Goal: Communication & Community: Answer question/provide support

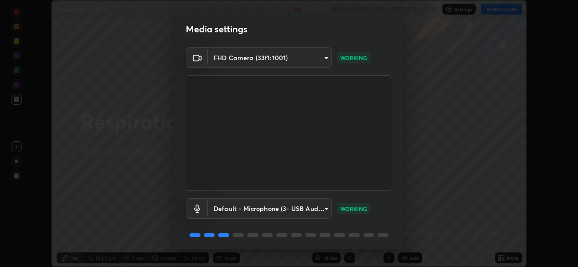
scroll to position [32, 0]
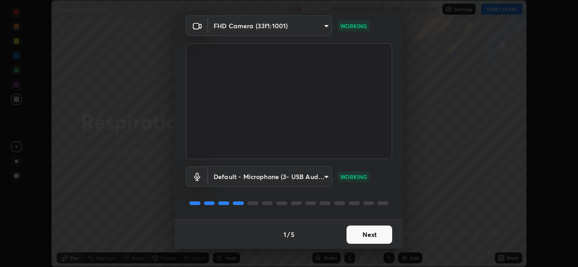
click at [364, 238] on button "Next" at bounding box center [369, 235] width 46 height 18
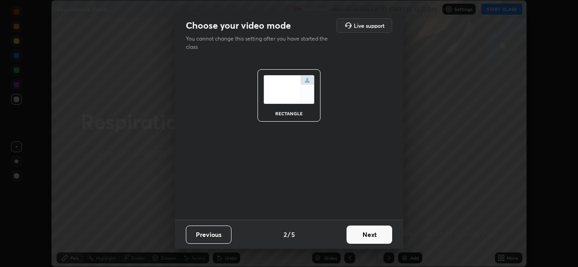
scroll to position [0, 0]
click at [365, 240] on button "Next" at bounding box center [369, 235] width 46 height 18
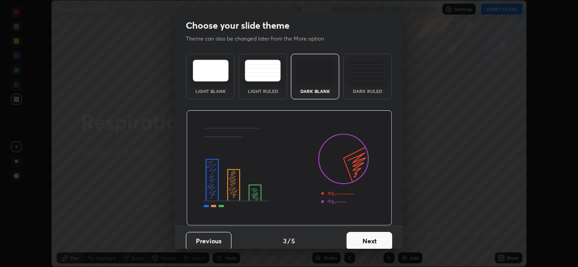
click at [365, 240] on button "Next" at bounding box center [369, 241] width 46 height 18
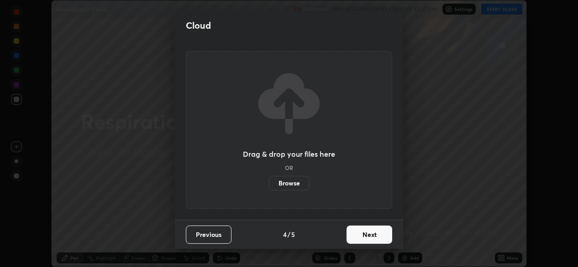
click at [364, 241] on button "Next" at bounding box center [369, 235] width 46 height 18
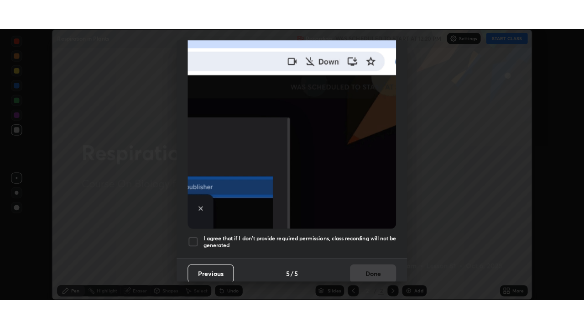
scroll to position [218, 0]
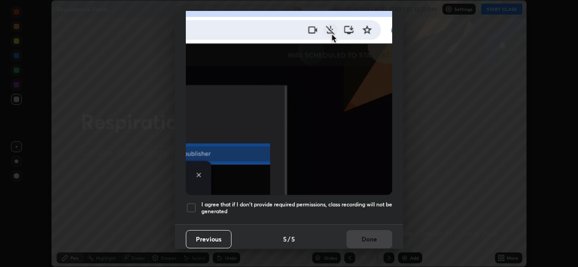
click at [195, 203] on div at bounding box center [191, 208] width 11 height 11
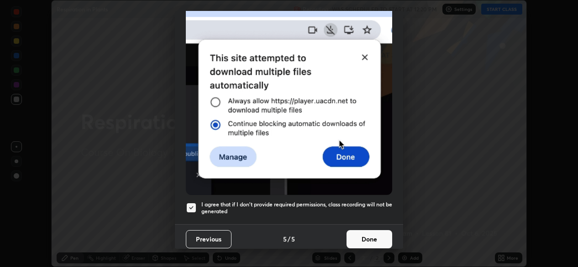
click at [369, 238] on button "Done" at bounding box center [369, 239] width 46 height 18
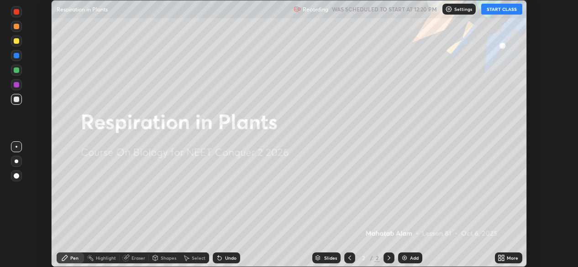
click at [508, 10] on button "START CLASS" at bounding box center [501, 9] width 41 height 11
click at [506, 259] on div "More" at bounding box center [508, 258] width 27 height 11
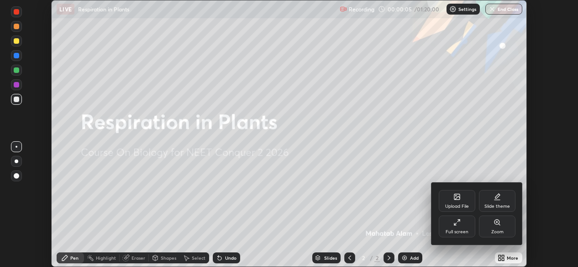
click at [468, 229] on div "Full screen" at bounding box center [456, 227] width 37 height 22
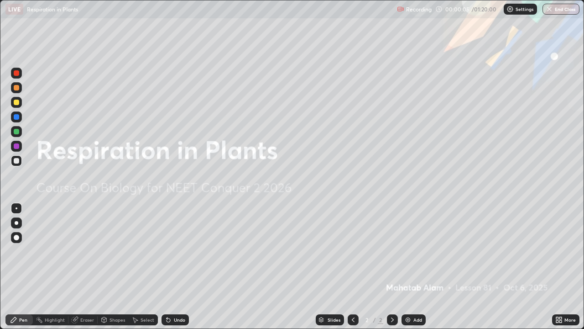
scroll to position [329, 584]
click at [14, 73] on div at bounding box center [16, 72] width 5 height 5
click at [21, 221] on div at bounding box center [16, 222] width 11 height 11
click at [18, 224] on div at bounding box center [16, 222] width 11 height 11
click at [16, 208] on div at bounding box center [17, 208] width 2 height 2
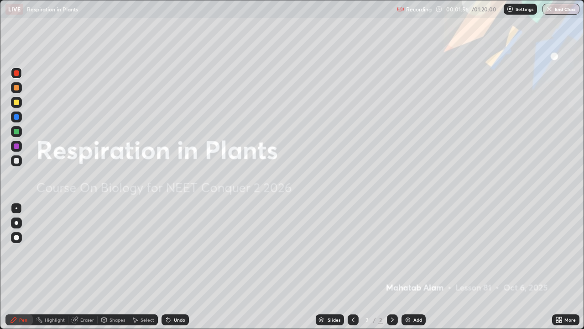
click at [406, 267] on img at bounding box center [407, 319] width 7 height 7
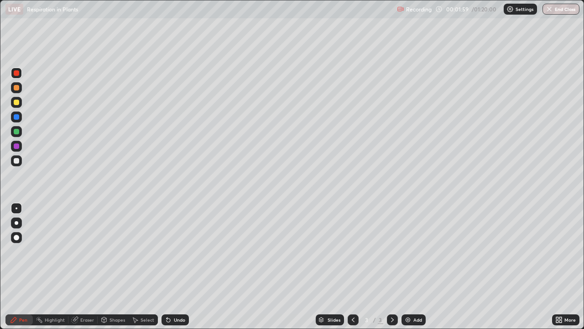
click at [16, 73] on div at bounding box center [16, 72] width 5 height 5
click at [20, 222] on div at bounding box center [16, 222] width 11 height 11
click at [16, 208] on div at bounding box center [17, 208] width 2 height 2
click at [18, 162] on div at bounding box center [16, 160] width 5 height 5
click at [14, 78] on div at bounding box center [16, 73] width 11 height 11
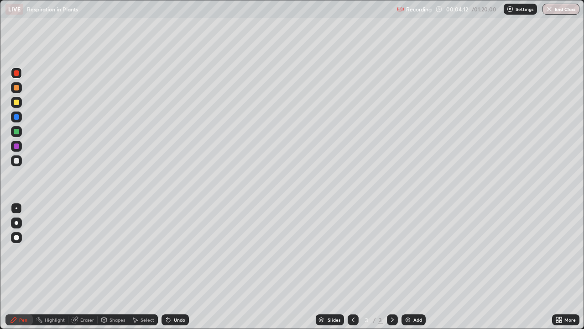
click at [407, 267] on img at bounding box center [407, 319] width 7 height 7
click at [20, 77] on div at bounding box center [16, 73] width 11 height 11
click at [16, 223] on div at bounding box center [17, 223] width 4 height 4
click at [16, 222] on div at bounding box center [17, 223] width 4 height 4
click at [352, 267] on icon at bounding box center [353, 319] width 7 height 7
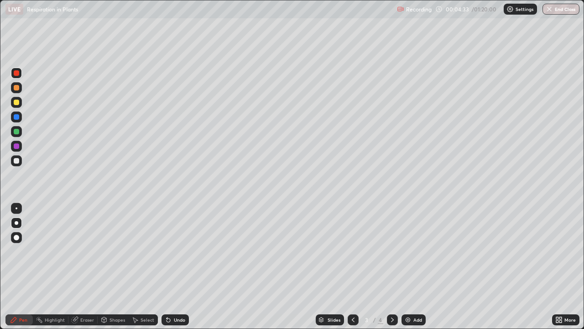
click at [16, 131] on div at bounding box center [16, 131] width 5 height 5
click at [17, 117] on div at bounding box center [16, 116] width 5 height 5
click at [391, 267] on icon at bounding box center [392, 319] width 7 height 7
click at [18, 88] on div at bounding box center [16, 87] width 5 height 5
click at [16, 208] on div at bounding box center [17, 208] width 2 height 2
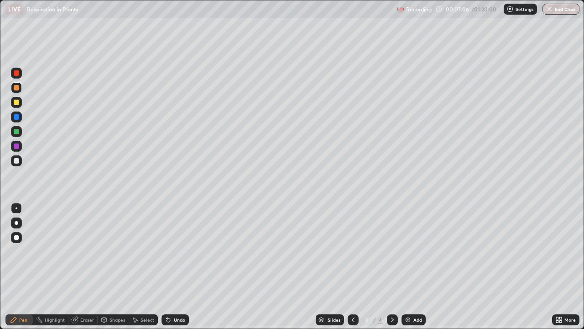
click at [16, 132] on div at bounding box center [16, 131] width 5 height 5
click at [20, 87] on div at bounding box center [16, 87] width 11 height 11
click at [17, 162] on div at bounding box center [16, 160] width 5 height 5
click at [16, 89] on div at bounding box center [16, 87] width 5 height 5
click at [84, 267] on div "Eraser" at bounding box center [87, 319] width 14 height 5
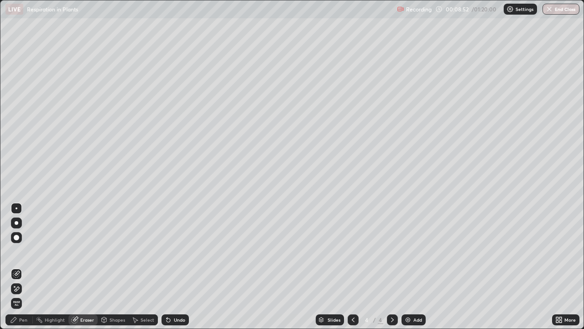
click at [18, 267] on icon at bounding box center [16, 289] width 7 height 8
click at [26, 267] on div "Pen" at bounding box center [23, 319] width 8 height 5
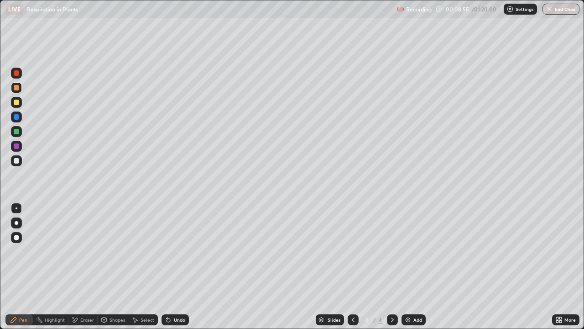
click at [16, 159] on div at bounding box center [16, 160] width 5 height 5
click at [16, 88] on div at bounding box center [16, 87] width 5 height 5
click at [15, 130] on div at bounding box center [16, 131] width 5 height 5
click at [17, 113] on div at bounding box center [16, 116] width 11 height 11
click at [17, 133] on div at bounding box center [16, 131] width 5 height 5
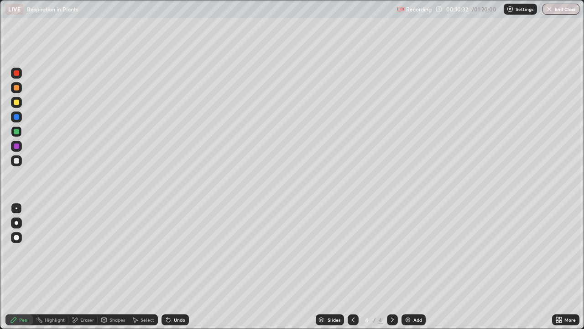
click at [17, 146] on div at bounding box center [16, 145] width 5 height 5
click at [17, 103] on div at bounding box center [16, 101] width 5 height 5
click at [18, 75] on div at bounding box center [16, 72] width 5 height 5
click at [348, 267] on div at bounding box center [353, 319] width 11 height 11
click at [391, 267] on icon at bounding box center [392, 319] width 7 height 7
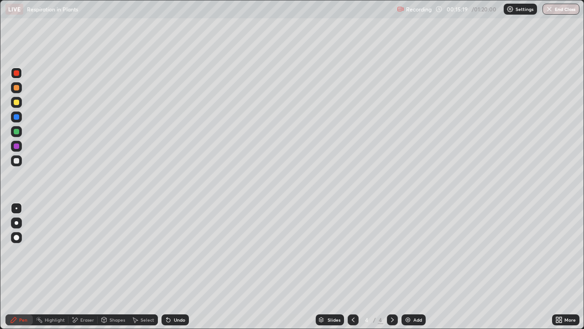
click at [352, 267] on icon at bounding box center [353, 319] width 7 height 7
click at [392, 267] on icon at bounding box center [392, 319] width 7 height 7
click at [20, 162] on div at bounding box center [16, 160] width 11 height 11
click at [408, 267] on img at bounding box center [407, 319] width 7 height 7
click at [355, 267] on icon at bounding box center [353, 319] width 7 height 7
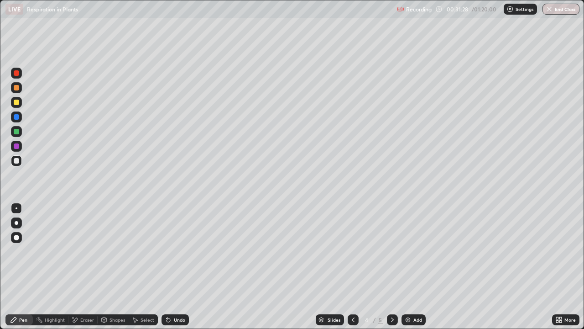
click at [391, 267] on icon at bounding box center [392, 319] width 7 height 7
click at [88, 267] on div "Eraser" at bounding box center [87, 319] width 14 height 5
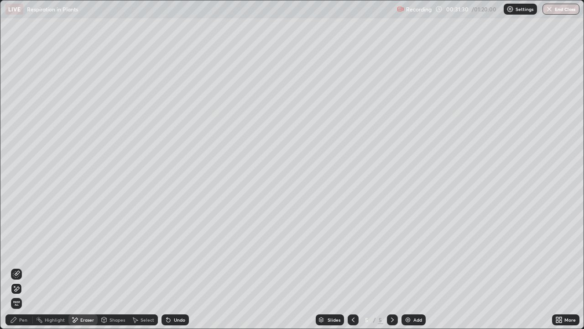
click at [18, 267] on span "Erase all" at bounding box center [16, 302] width 10 height 5
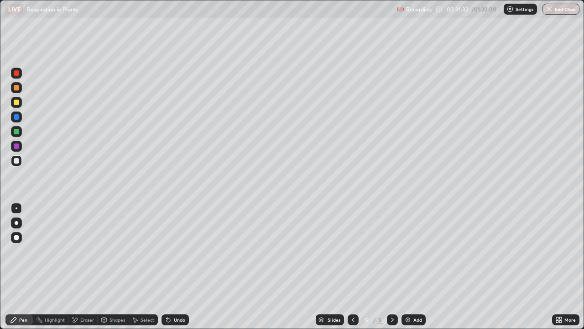
click at [21, 77] on div at bounding box center [16, 73] width 11 height 15
click at [20, 226] on div at bounding box center [16, 222] width 11 height 11
click at [16, 89] on div at bounding box center [16, 87] width 5 height 5
click at [115, 267] on div "Shapes" at bounding box center [118, 319] width 16 height 5
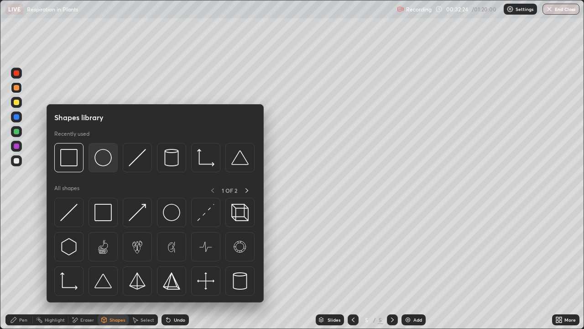
click at [102, 164] on img at bounding box center [102, 157] width 17 height 17
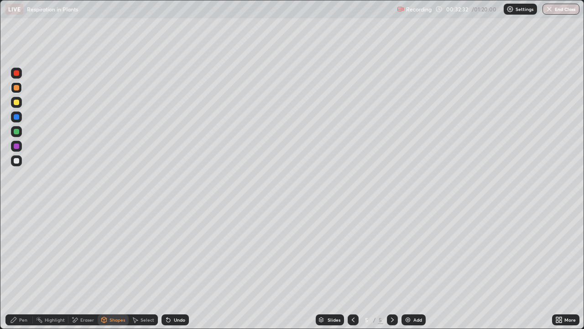
click at [22, 267] on div "Pen" at bounding box center [18, 319] width 27 height 11
click at [18, 131] on div at bounding box center [16, 131] width 5 height 5
click at [114, 267] on div "Shapes" at bounding box center [118, 319] width 16 height 5
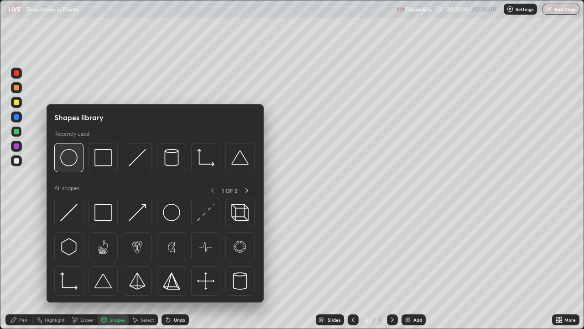
click at [74, 164] on img at bounding box center [68, 157] width 17 height 17
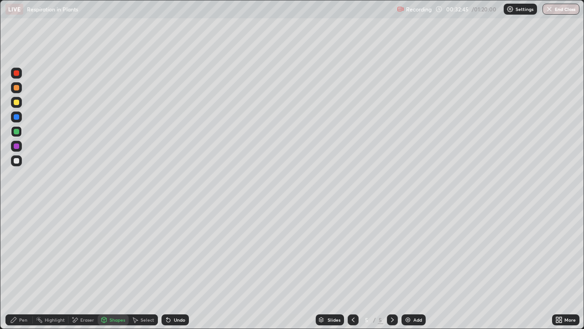
click at [148, 267] on div "Select" at bounding box center [148, 319] width 14 height 5
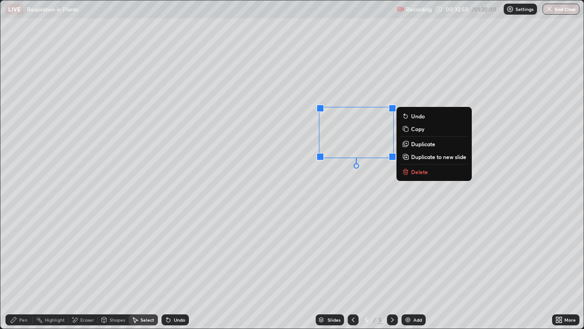
click at [350, 195] on div "0 ° Undo Copy Duplicate Duplicate to new slide Delete" at bounding box center [292, 164] width 584 height 328
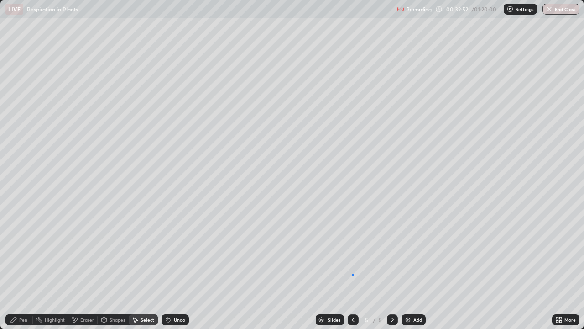
click at [352, 267] on div "0 ° Undo Copy Duplicate Duplicate to new slide Delete" at bounding box center [292, 164] width 584 height 328
click at [23, 267] on div "Pen" at bounding box center [23, 319] width 8 height 5
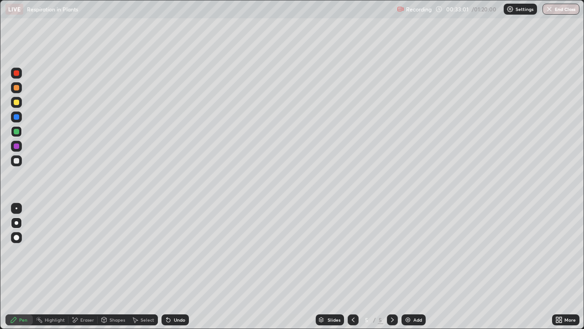
click at [16, 208] on div at bounding box center [17, 208] width 2 height 2
click at [17, 144] on div at bounding box center [16, 145] width 5 height 5
click at [19, 136] on div at bounding box center [16, 131] width 11 height 11
click at [19, 160] on div at bounding box center [16, 160] width 5 height 5
click at [152, 267] on div "Select" at bounding box center [148, 319] width 14 height 5
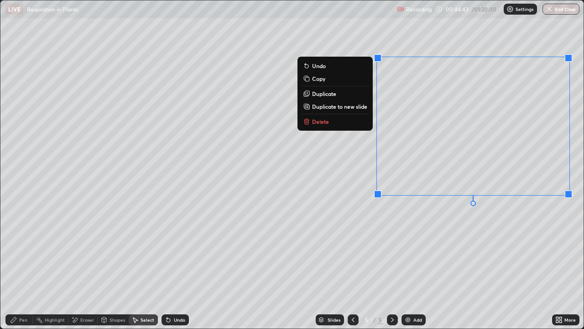
click at [375, 223] on div "0 ° Undo Copy Duplicate Duplicate to new slide Delete" at bounding box center [292, 164] width 584 height 328
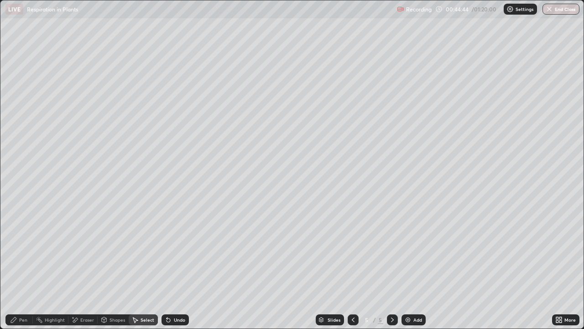
click at [18, 267] on div "Pen" at bounding box center [18, 319] width 27 height 11
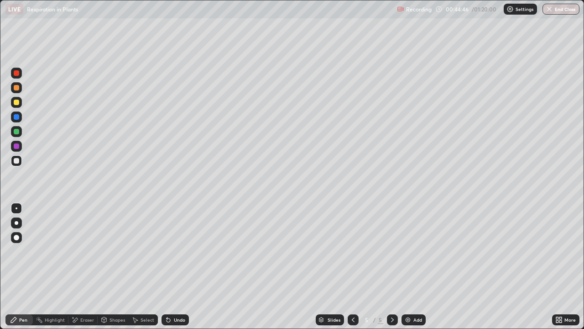
click at [20, 76] on div at bounding box center [16, 73] width 11 height 11
click at [18, 89] on div at bounding box center [16, 87] width 5 height 5
click at [86, 267] on div "Eraser" at bounding box center [87, 319] width 14 height 5
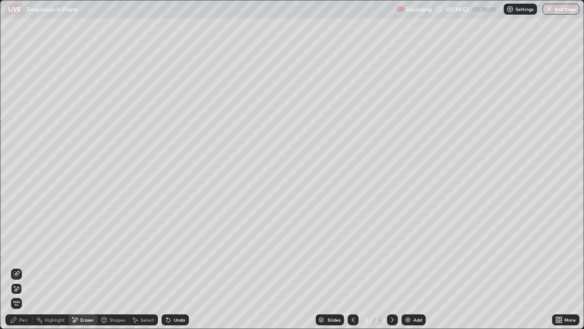
click at [25, 267] on div "Pen" at bounding box center [18, 319] width 27 height 11
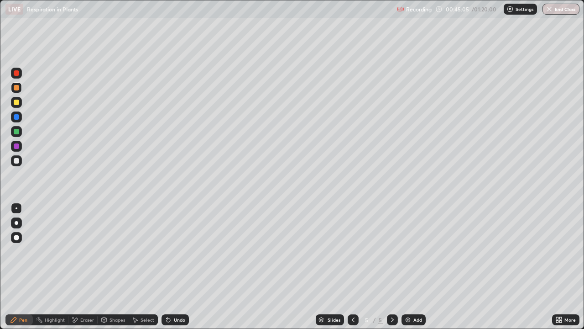
click at [16, 161] on div at bounding box center [16, 160] width 5 height 5
click at [20, 91] on div at bounding box center [16, 87] width 11 height 11
click at [17, 88] on div at bounding box center [16, 87] width 5 height 5
click at [21, 73] on div at bounding box center [16, 73] width 11 height 11
click at [18, 162] on div at bounding box center [16, 160] width 5 height 5
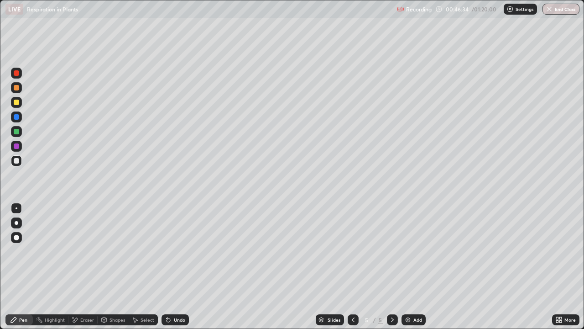
click at [19, 77] on div at bounding box center [16, 73] width 11 height 11
click at [16, 116] on div at bounding box center [16, 116] width 5 height 5
click at [18, 73] on div at bounding box center [16, 72] width 5 height 5
click at [16, 88] on div at bounding box center [16, 87] width 5 height 5
click at [16, 142] on div at bounding box center [16, 146] width 11 height 11
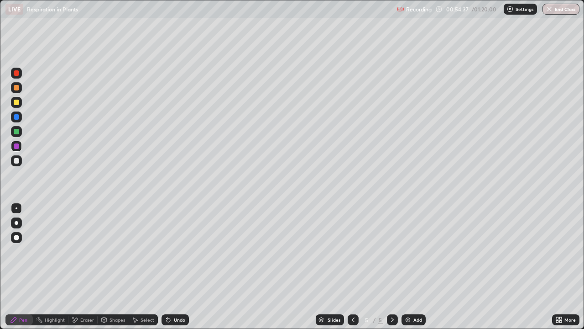
click at [407, 267] on img at bounding box center [407, 319] width 7 height 7
click at [16, 73] on div at bounding box center [16, 72] width 5 height 5
click at [16, 227] on div at bounding box center [16, 222] width 11 height 11
click at [15, 54] on div "Erase all" at bounding box center [16, 164] width 22 height 292
click at [16, 89] on div at bounding box center [16, 87] width 5 height 5
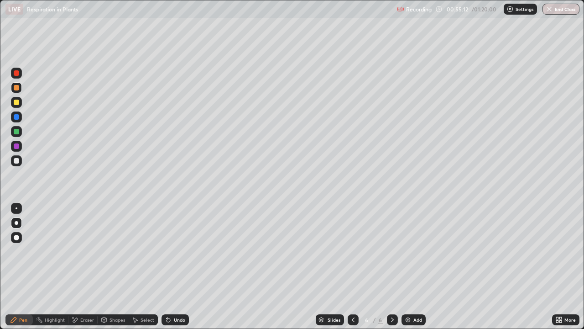
click at [16, 208] on div at bounding box center [17, 208] width 2 height 2
click at [82, 267] on div "Eraser" at bounding box center [82, 319] width 29 height 11
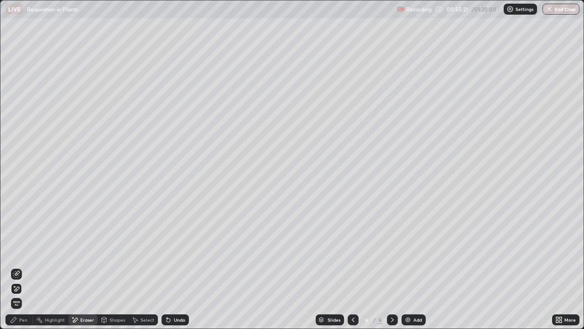
click at [25, 267] on div "Pen" at bounding box center [23, 319] width 8 height 5
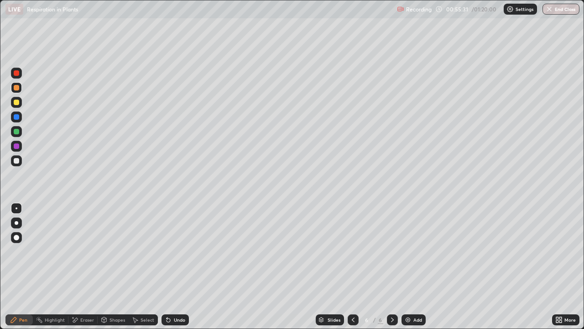
click at [16, 161] on div at bounding box center [16, 160] width 5 height 5
click at [17, 89] on div at bounding box center [16, 87] width 5 height 5
click at [16, 73] on div at bounding box center [16, 72] width 5 height 5
click at [17, 146] on div at bounding box center [16, 145] width 5 height 5
click at [18, 87] on div at bounding box center [16, 87] width 5 height 5
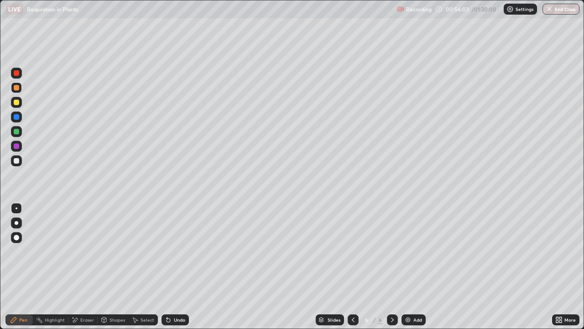
click at [17, 146] on div at bounding box center [16, 145] width 5 height 5
click at [17, 160] on div at bounding box center [16, 160] width 5 height 5
click at [16, 88] on div at bounding box center [16, 87] width 5 height 5
click at [85, 267] on div "Eraser" at bounding box center [87, 319] width 14 height 5
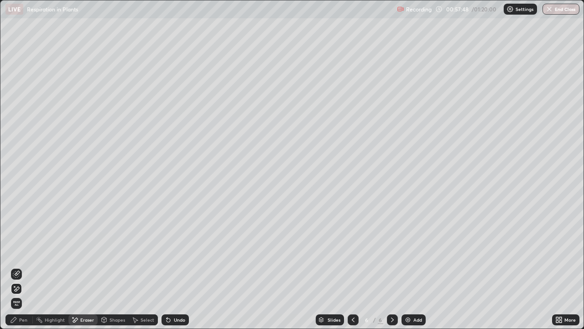
click at [20, 267] on div "Pen" at bounding box center [18, 319] width 27 height 11
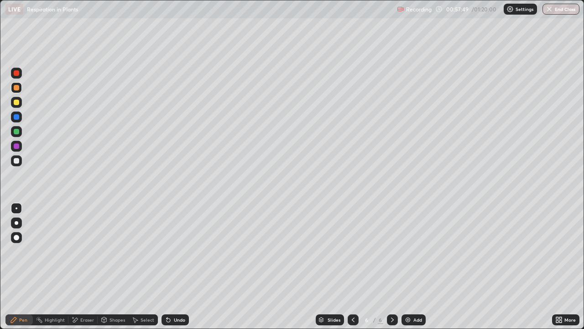
click at [16, 160] on div at bounding box center [16, 160] width 5 height 5
click at [18, 72] on div at bounding box center [16, 72] width 5 height 5
click at [19, 146] on div at bounding box center [16, 145] width 5 height 5
click at [18, 133] on div at bounding box center [16, 131] width 5 height 5
click at [352, 267] on icon at bounding box center [353, 319] width 7 height 7
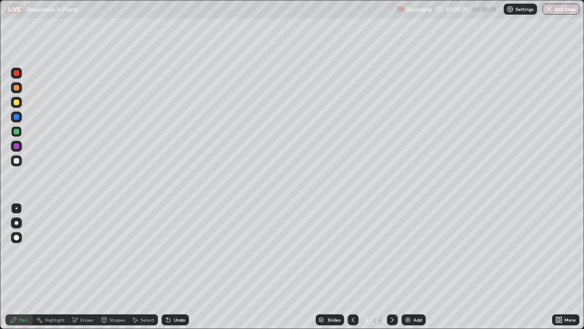
click at [392, 267] on icon at bounding box center [392, 319] width 7 height 7
click at [351, 267] on icon at bounding box center [353, 319] width 7 height 7
click at [391, 267] on icon at bounding box center [392, 319] width 3 height 5
click at [86, 267] on div "Eraser" at bounding box center [87, 319] width 14 height 5
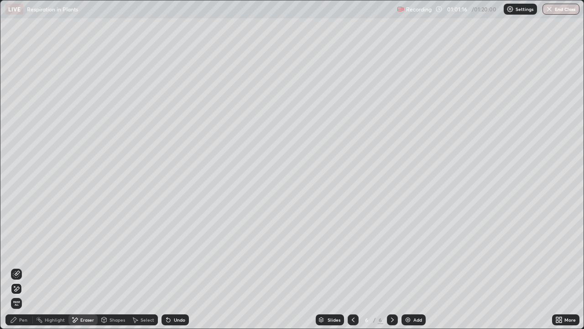
click at [21, 267] on div "Pen" at bounding box center [23, 319] width 8 height 5
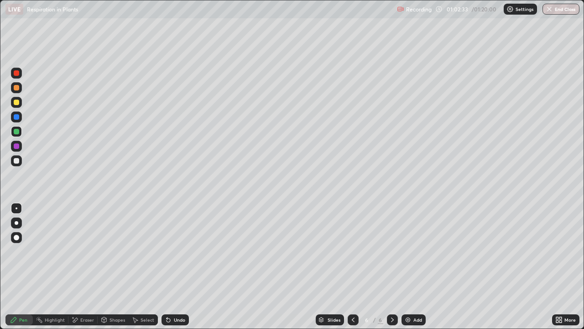
click at [16, 89] on div at bounding box center [16, 87] width 5 height 5
click at [16, 135] on div at bounding box center [16, 131] width 11 height 11
click at [17, 148] on div at bounding box center [16, 145] width 5 height 5
click at [352, 267] on icon at bounding box center [353, 319] width 7 height 7
click at [391, 267] on icon at bounding box center [392, 319] width 7 height 7
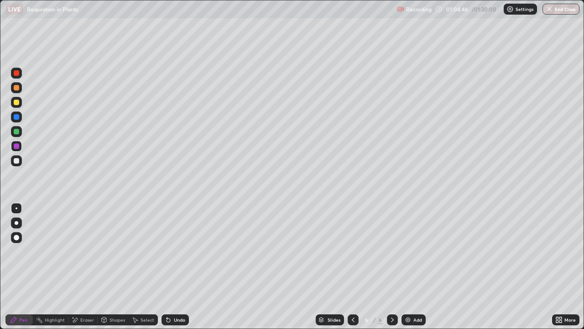
click at [352, 267] on icon at bounding box center [353, 319] width 7 height 7
click at [391, 267] on icon at bounding box center [392, 319] width 7 height 7
click at [350, 267] on icon at bounding box center [353, 319] width 7 height 7
click at [391, 267] on icon at bounding box center [392, 319] width 7 height 7
click at [9, 150] on div at bounding box center [16, 146] width 15 height 15
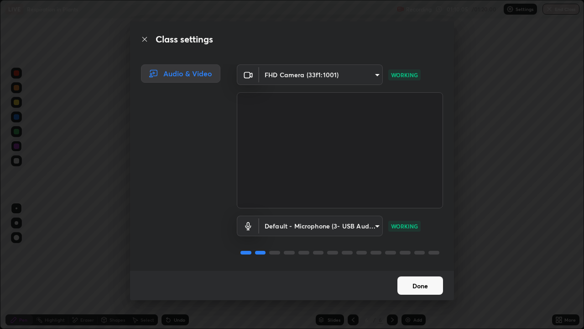
click at [428, 267] on button "Done" at bounding box center [420, 285] width 46 height 18
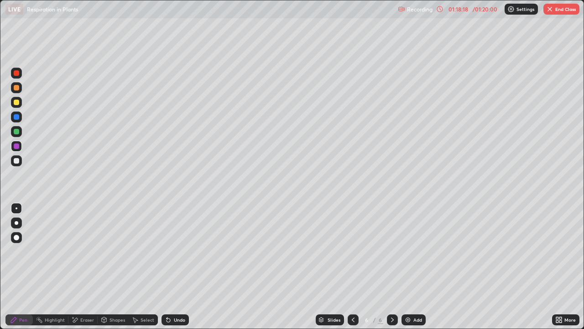
click at [352, 267] on icon at bounding box center [353, 319] width 7 height 7
click at [353, 267] on icon at bounding box center [353, 319] width 3 height 5
click at [354, 267] on div at bounding box center [353, 319] width 11 height 11
click at [350, 267] on div at bounding box center [353, 319] width 11 height 11
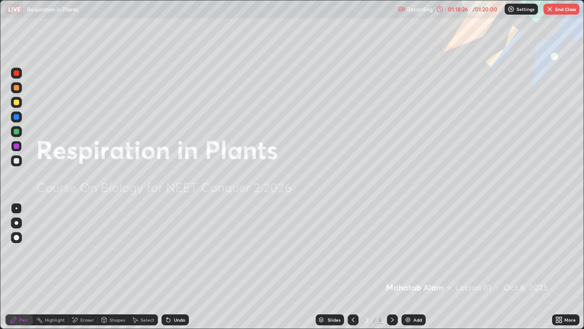
click at [391, 267] on icon at bounding box center [392, 319] width 7 height 7
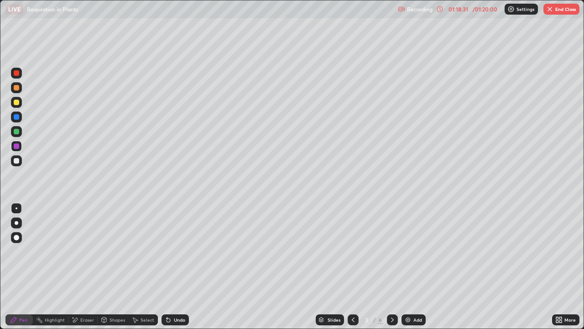
click at [391, 267] on icon at bounding box center [392, 319] width 7 height 7
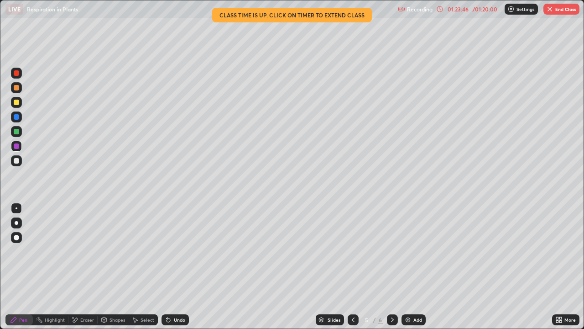
click at [548, 10] on img "button" at bounding box center [549, 8] width 7 height 7
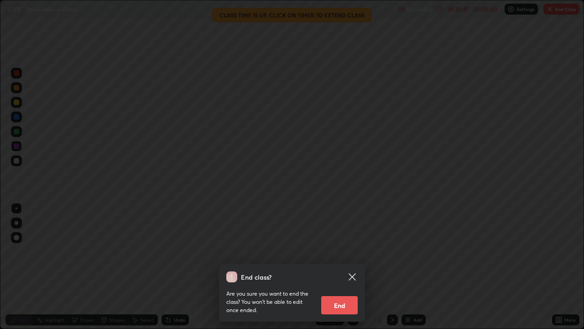
click at [342, 267] on button "End" at bounding box center [339, 305] width 37 height 18
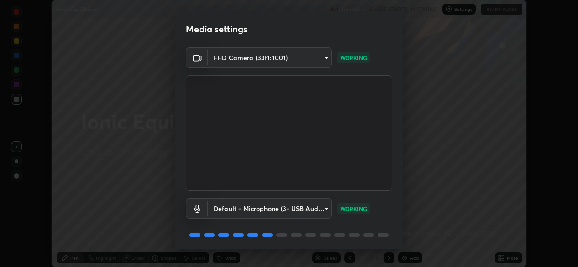
scroll to position [32, 0]
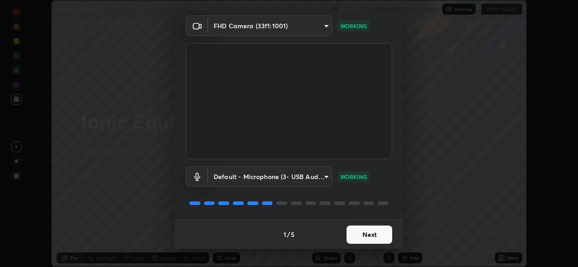
click at [365, 235] on button "Next" at bounding box center [369, 235] width 46 height 18
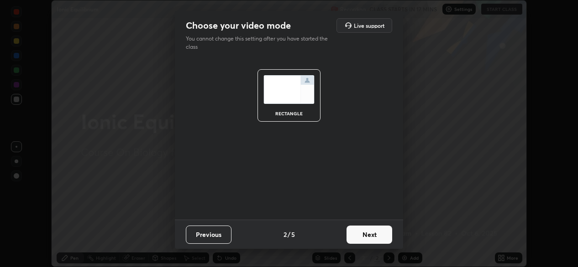
scroll to position [0, 0]
click at [361, 237] on button "Next" at bounding box center [369, 235] width 46 height 18
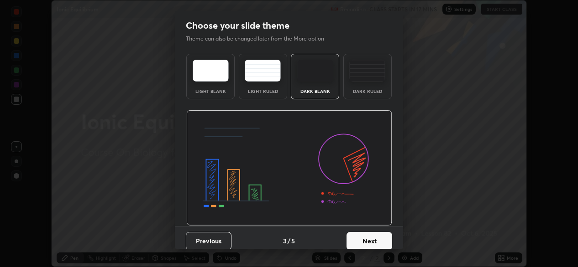
click at [365, 240] on button "Next" at bounding box center [369, 241] width 46 height 18
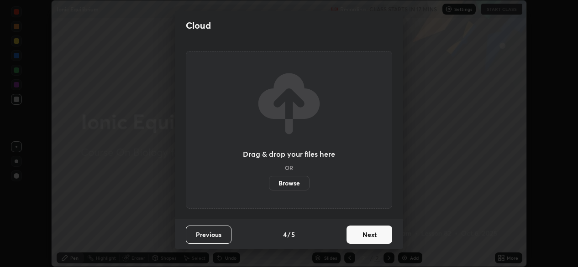
click at [360, 236] on button "Next" at bounding box center [369, 235] width 46 height 18
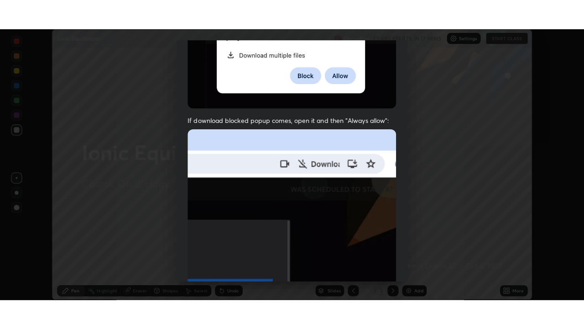
scroll to position [218, 0]
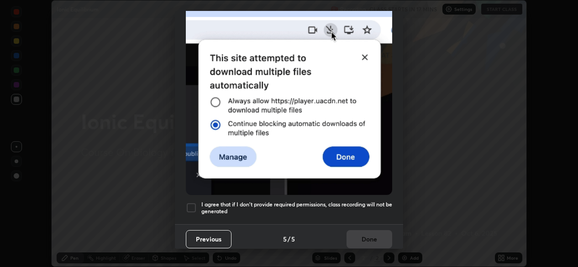
click at [192, 203] on div at bounding box center [191, 208] width 11 height 11
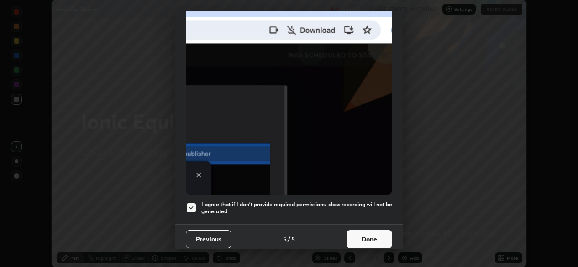
click at [353, 234] on button "Done" at bounding box center [369, 239] width 46 height 18
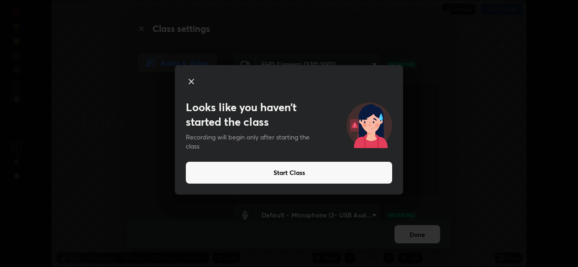
click at [247, 82] on div at bounding box center [289, 82] width 206 height 13
click at [284, 173] on button "Start Class" at bounding box center [289, 173] width 206 height 22
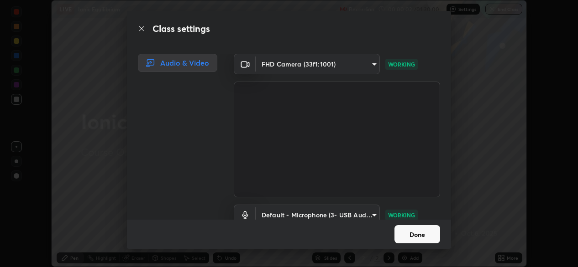
click at [416, 237] on button "Done" at bounding box center [417, 234] width 46 height 18
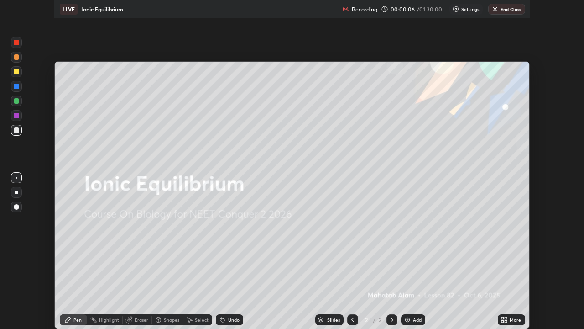
scroll to position [329, 584]
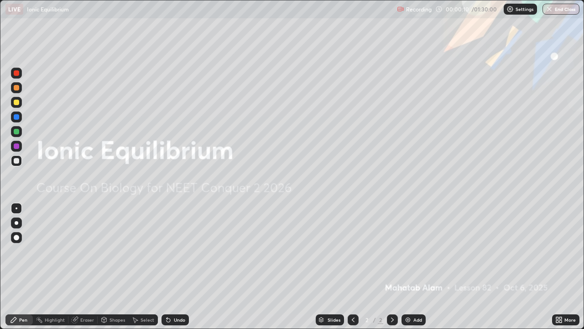
click at [410, 267] on img at bounding box center [407, 319] width 7 height 7
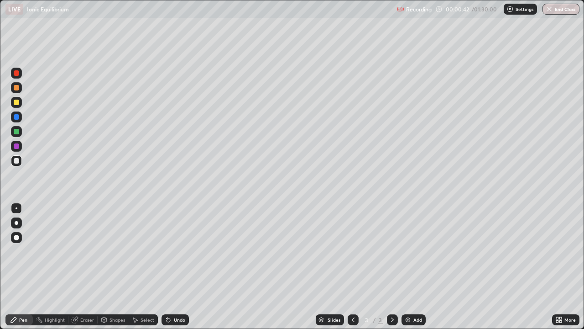
click at [25, 267] on div "Pen" at bounding box center [23, 319] width 8 height 5
click at [24, 267] on div "Pen" at bounding box center [23, 319] width 8 height 5
click at [408, 267] on img at bounding box center [407, 319] width 7 height 7
click at [15, 134] on div at bounding box center [16, 131] width 5 height 5
click at [80, 267] on div "Eraser" at bounding box center [87, 319] width 14 height 5
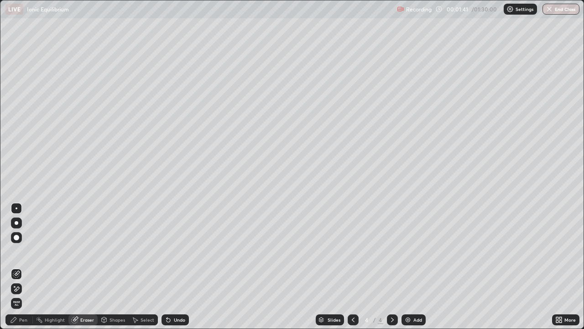
click at [15, 222] on div at bounding box center [17, 223] width 4 height 4
click at [25, 267] on div "Pen" at bounding box center [23, 319] width 8 height 5
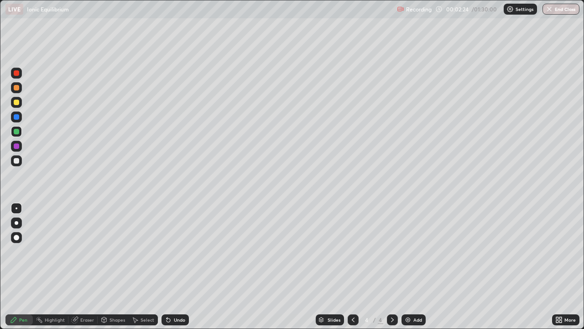
click at [15, 222] on div at bounding box center [17, 223] width 4 height 4
click at [17, 237] on div at bounding box center [16, 237] width 5 height 5
click at [407, 267] on img at bounding box center [407, 319] width 7 height 7
click at [16, 222] on div at bounding box center [17, 223] width 4 height 4
click at [409, 267] on img at bounding box center [407, 319] width 7 height 7
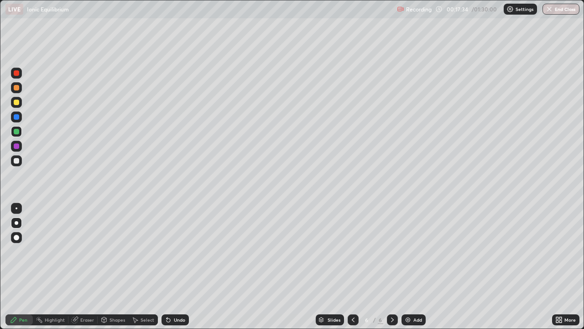
click at [407, 267] on img at bounding box center [407, 319] width 7 height 7
click at [86, 267] on div "Eraser" at bounding box center [87, 319] width 14 height 5
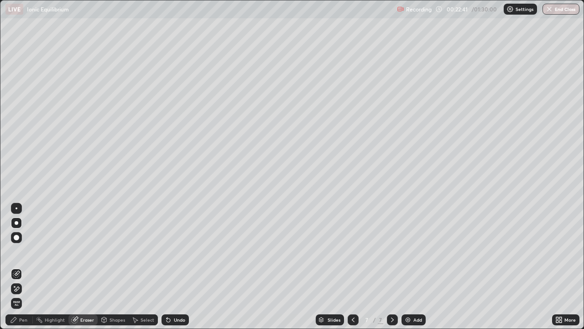
click at [22, 267] on div "Pen" at bounding box center [23, 319] width 8 height 5
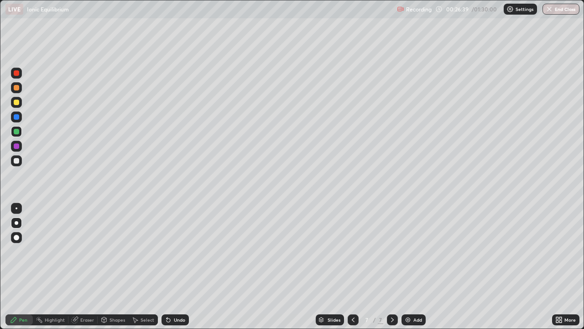
click at [409, 267] on img at bounding box center [407, 319] width 7 height 7
click at [405, 267] on img at bounding box center [407, 319] width 7 height 7
click at [87, 267] on div "Eraser" at bounding box center [87, 319] width 14 height 5
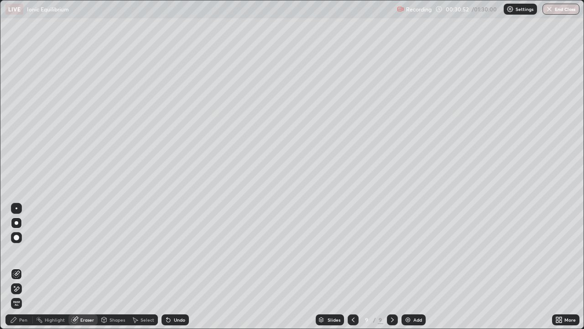
click at [50, 267] on div "Highlight" at bounding box center [55, 319] width 20 height 5
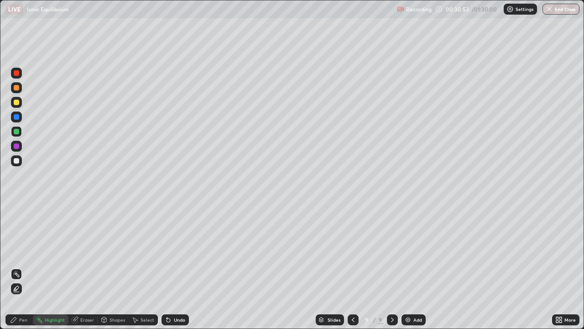
click at [25, 267] on div "Pen" at bounding box center [23, 319] width 8 height 5
click at [84, 267] on div "Eraser" at bounding box center [87, 319] width 14 height 5
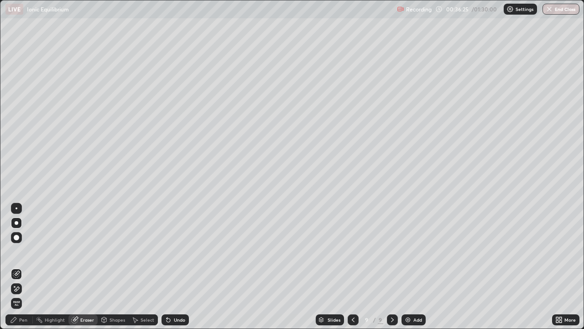
click at [26, 267] on div "Pen" at bounding box center [23, 319] width 8 height 5
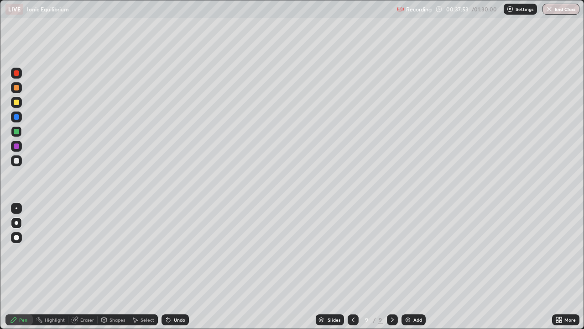
click at [408, 267] on img at bounding box center [407, 319] width 7 height 7
click at [80, 267] on div "Eraser" at bounding box center [87, 319] width 14 height 5
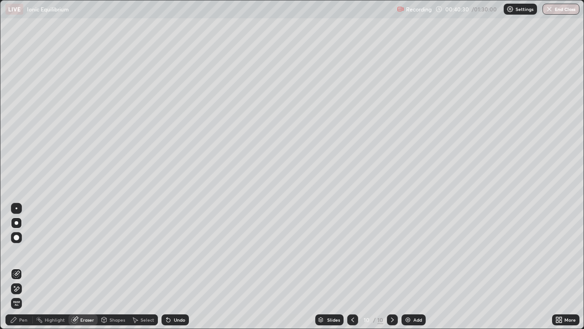
click at [27, 267] on div "Pen" at bounding box center [18, 319] width 27 height 11
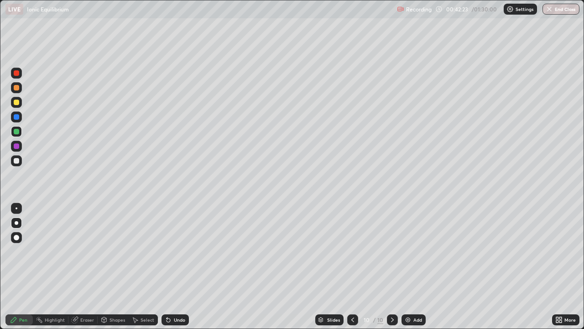
click at [406, 267] on img at bounding box center [407, 319] width 7 height 7
click at [391, 267] on icon at bounding box center [392, 319] width 7 height 7
click at [82, 267] on div "Eraser" at bounding box center [87, 319] width 14 height 5
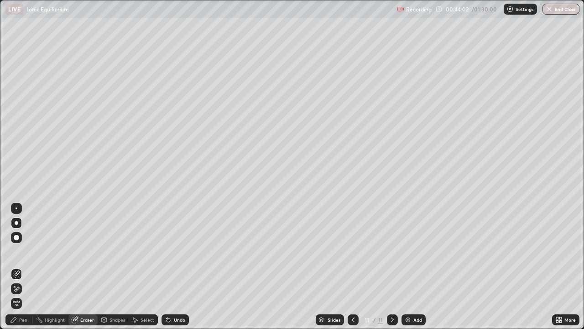
click at [23, 267] on div "Pen" at bounding box center [23, 319] width 8 height 5
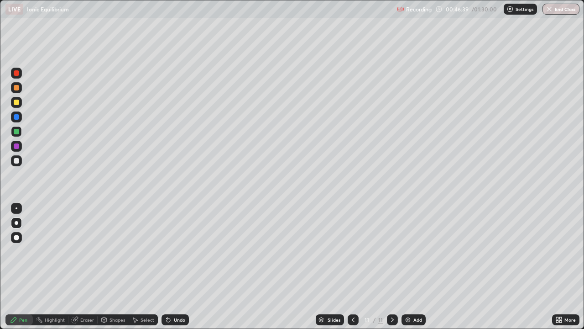
click at [409, 267] on img at bounding box center [407, 319] width 7 height 7
click at [86, 267] on div "Eraser" at bounding box center [82, 319] width 29 height 11
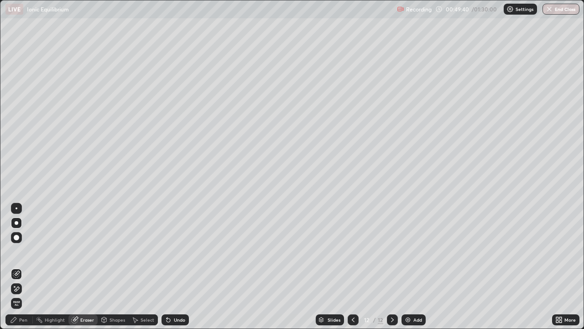
click at [23, 267] on div "Pen" at bounding box center [23, 319] width 8 height 5
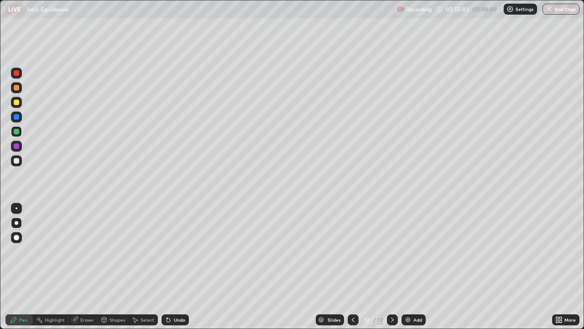
click at [407, 267] on img at bounding box center [407, 319] width 7 height 7
click at [404, 267] on img at bounding box center [407, 319] width 7 height 7
click at [84, 267] on div "Eraser" at bounding box center [87, 319] width 14 height 5
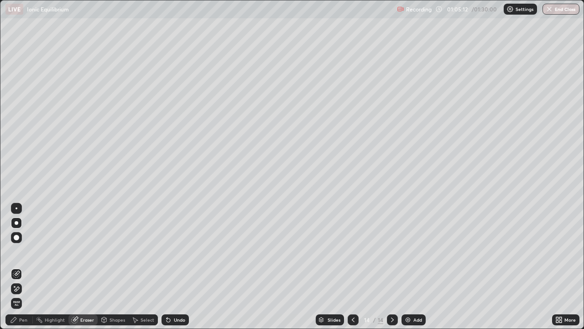
click at [26, 267] on div "Pen" at bounding box center [23, 319] width 8 height 5
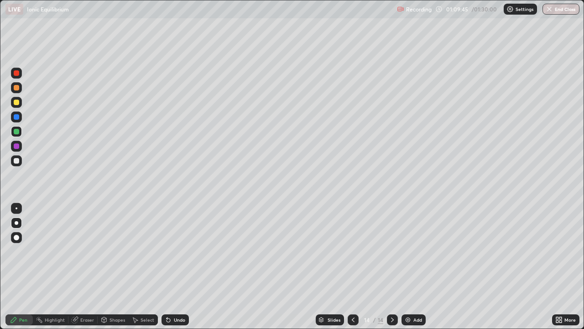
click at [78, 267] on div "Eraser" at bounding box center [82, 319] width 29 height 11
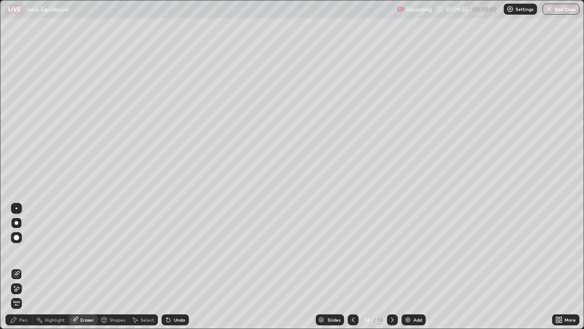
click at [24, 267] on div "Pen" at bounding box center [18, 319] width 27 height 11
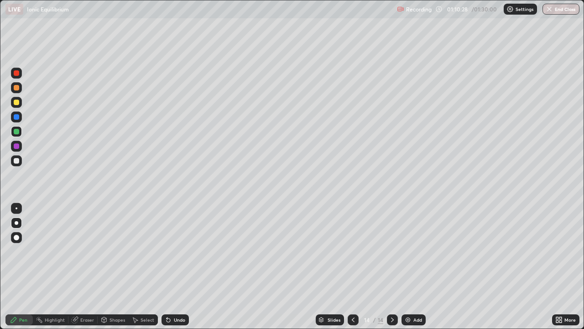
click at [82, 267] on div "Eraser" at bounding box center [87, 319] width 14 height 5
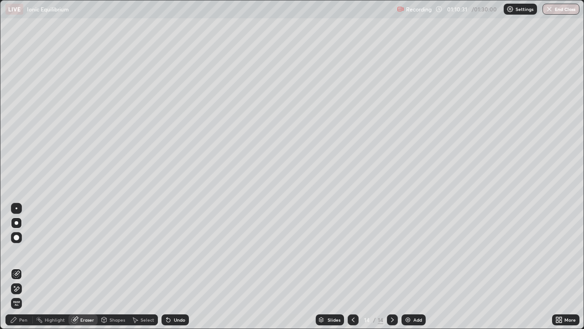
click at [25, 267] on div "Pen" at bounding box center [23, 319] width 8 height 5
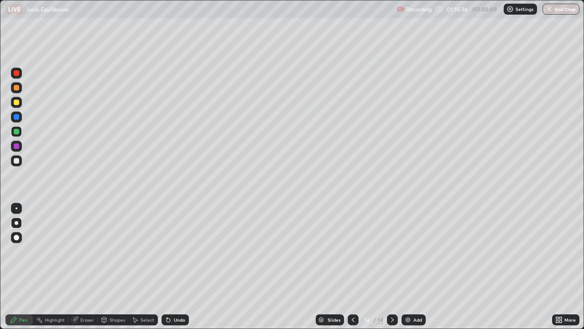
click at [75, 267] on icon at bounding box center [75, 320] width 6 height 6
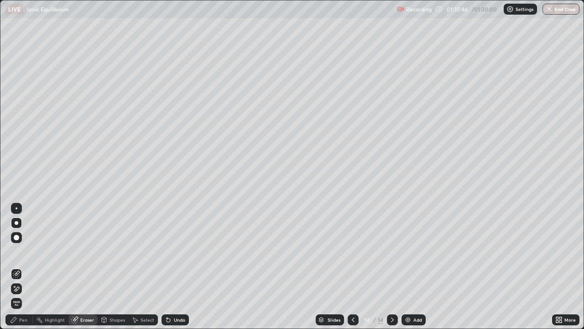
click at [23, 267] on div "Pen" at bounding box center [23, 319] width 8 height 5
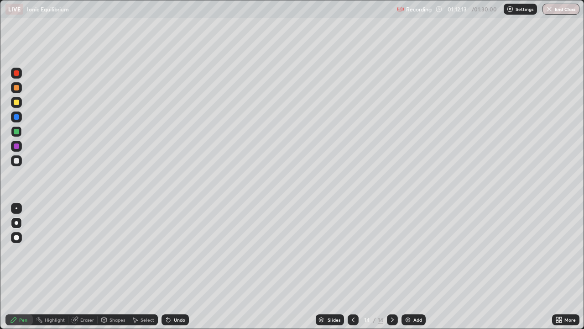
click at [414, 267] on div "Add" at bounding box center [417, 319] width 9 height 5
click at [292, 14] on div "LIVE Ionic Equilibrium" at bounding box center [199, 9] width 388 height 18
click at [408, 267] on img at bounding box center [407, 319] width 7 height 7
click at [335, 267] on div "Slides" at bounding box center [330, 319] width 28 height 11
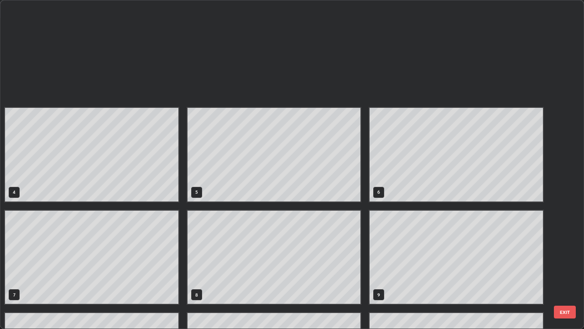
scroll to position [325, 579]
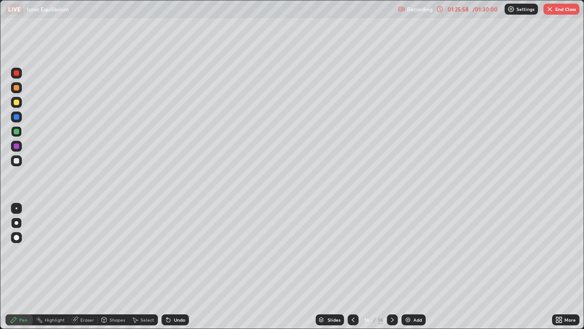
click at [235, 267] on div "Slides 16 / 16 Add" at bounding box center [370, 319] width 363 height 18
click at [412, 267] on div "Add" at bounding box center [414, 319] width 24 height 11
click at [352, 267] on icon at bounding box center [353, 319] width 7 height 7
click at [453, 11] on div "01:28:45" at bounding box center [458, 8] width 26 height 5
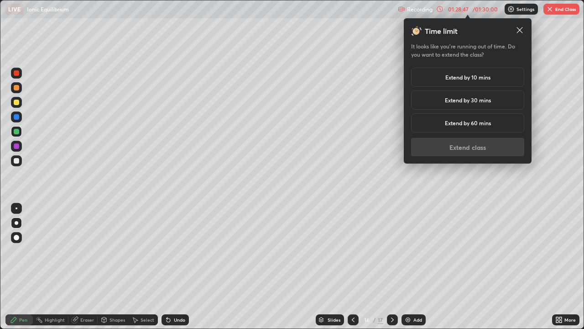
click at [464, 79] on h5 "Extend by 10 mins" at bounding box center [467, 77] width 45 height 8
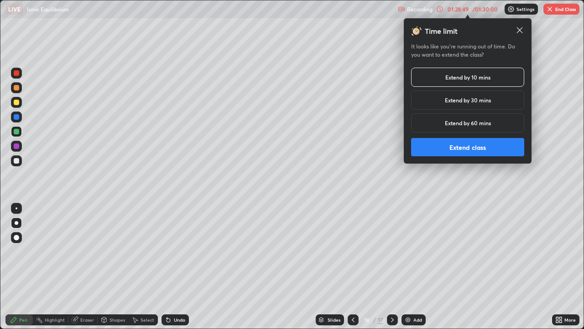
click at [441, 146] on button "Extend class" at bounding box center [467, 147] width 113 height 18
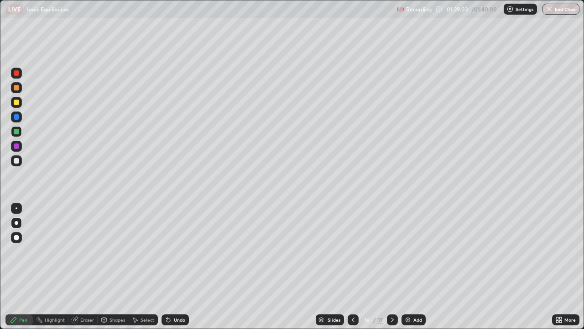
click at [407, 267] on img at bounding box center [407, 319] width 7 height 7
click at [241, 267] on div "Slides 17 / 18 Add" at bounding box center [370, 319] width 363 height 18
click at [244, 267] on div "Slides 17 / 18 Add" at bounding box center [370, 319] width 363 height 18
click at [409, 267] on img at bounding box center [407, 319] width 7 height 7
click at [404, 267] on img at bounding box center [407, 319] width 7 height 7
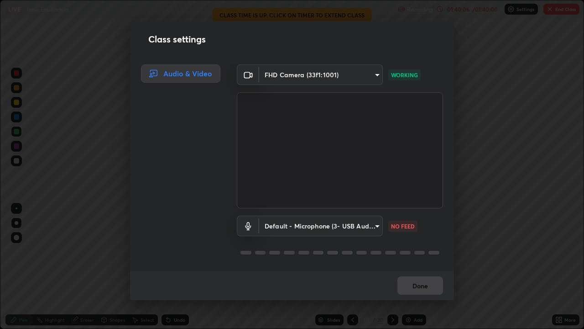
click at [222, 267] on div "Class settings Audio & Video FHD Camera (33f1:1001) 05440619e07a3ca516d7b8515e1…" at bounding box center [292, 164] width 584 height 329
